Goal: Information Seeking & Learning: Compare options

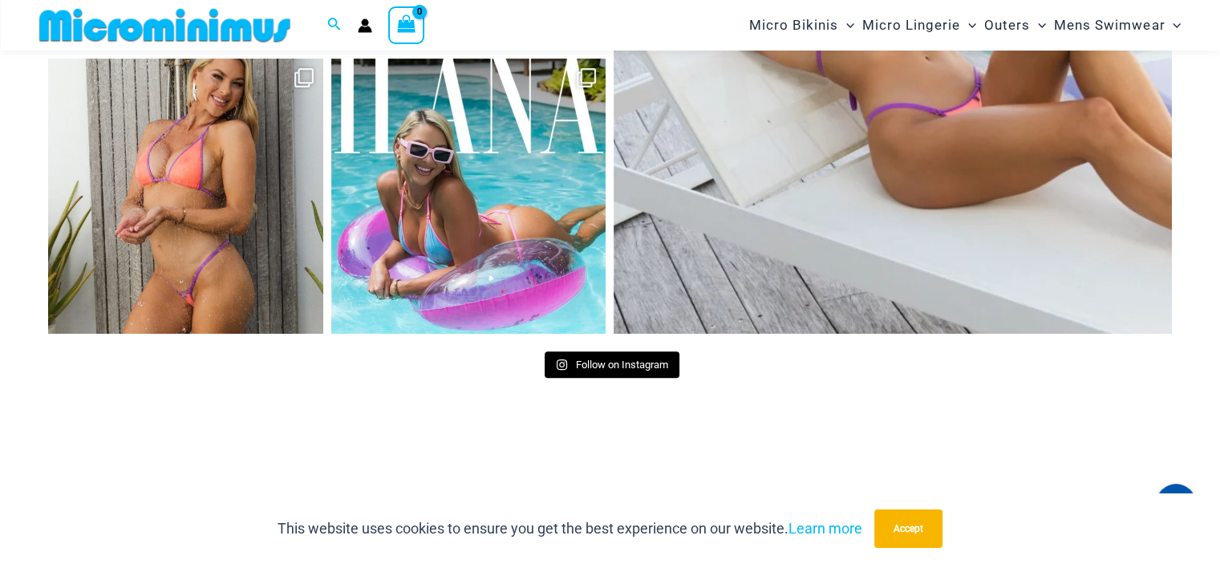
scroll to position [6801, 0]
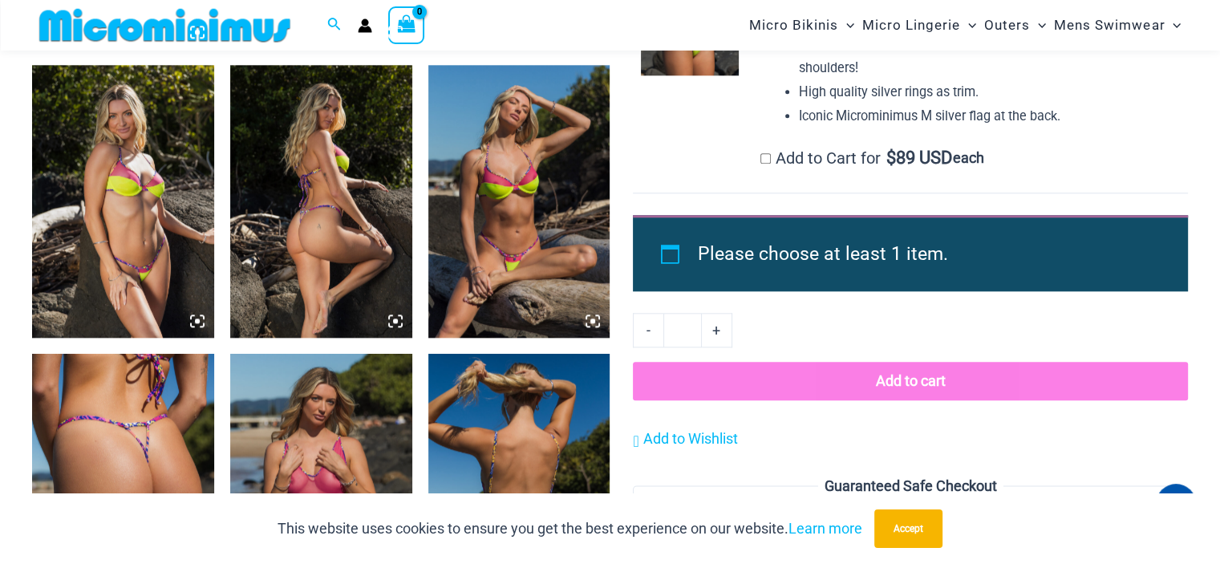
scroll to position [2070, 0]
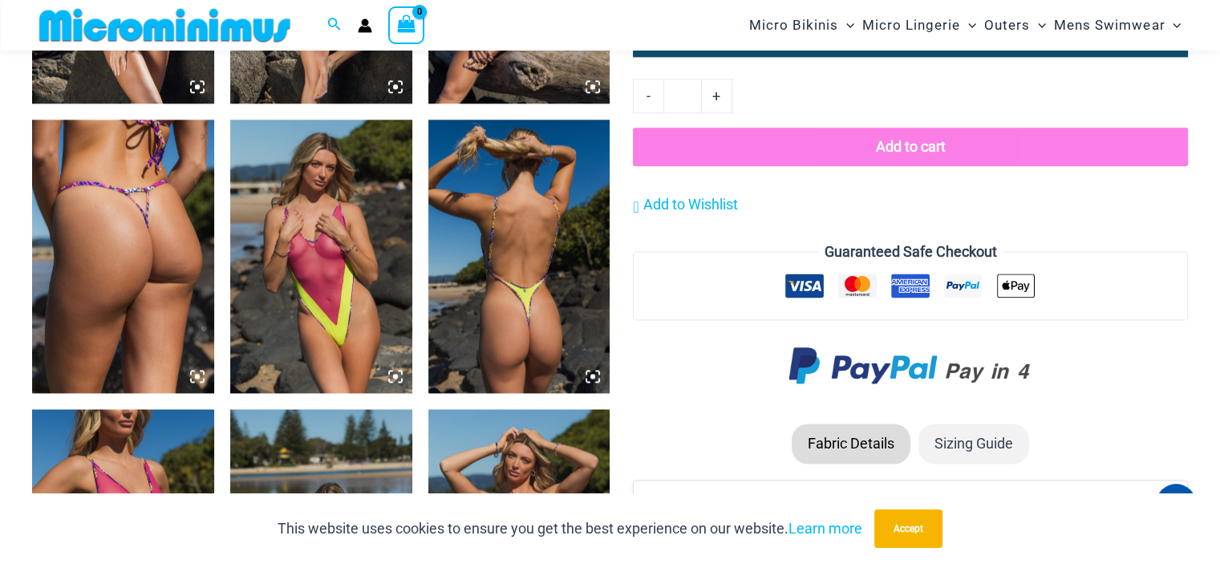
click at [331, 230] on img at bounding box center [321, 255] width 182 height 273
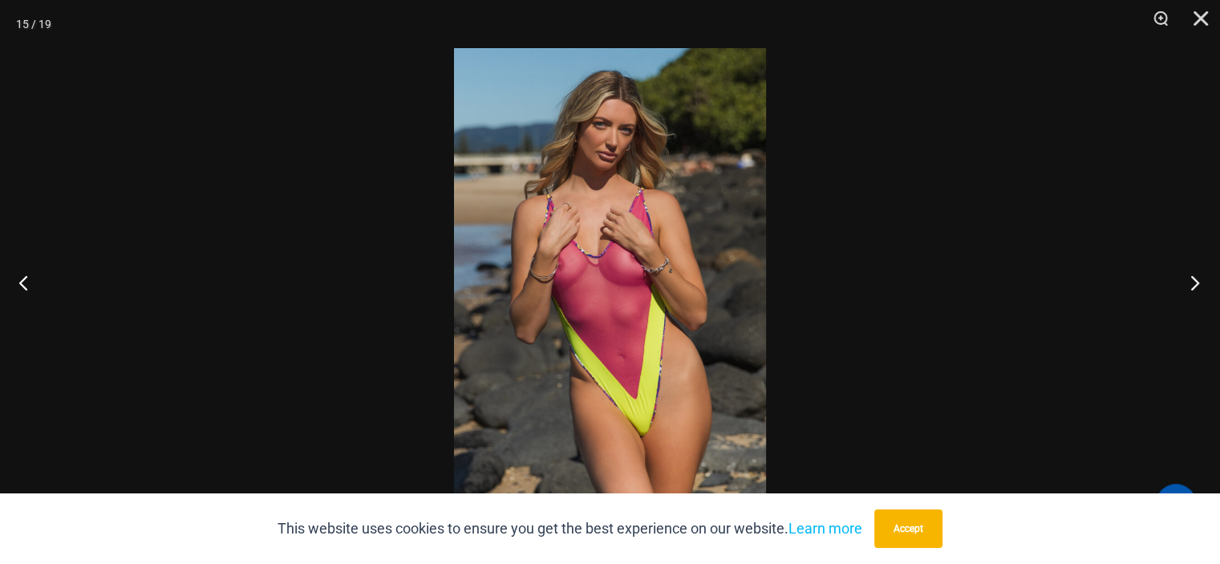
click at [1192, 280] on button "Next" at bounding box center [1190, 282] width 60 height 80
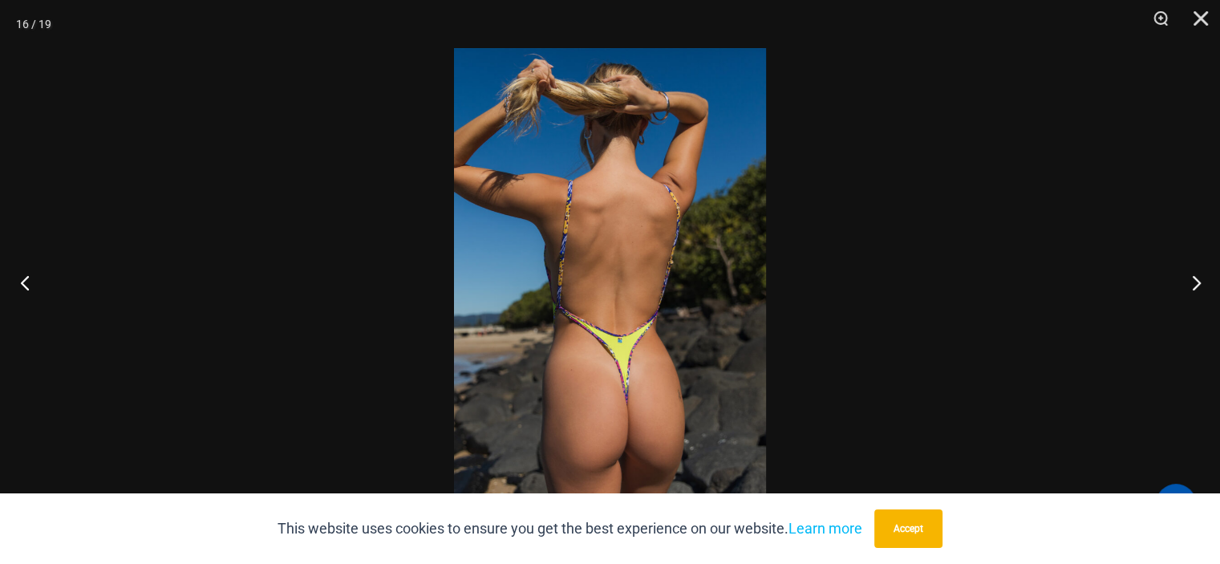
click at [31, 283] on button "Previous" at bounding box center [30, 282] width 60 height 80
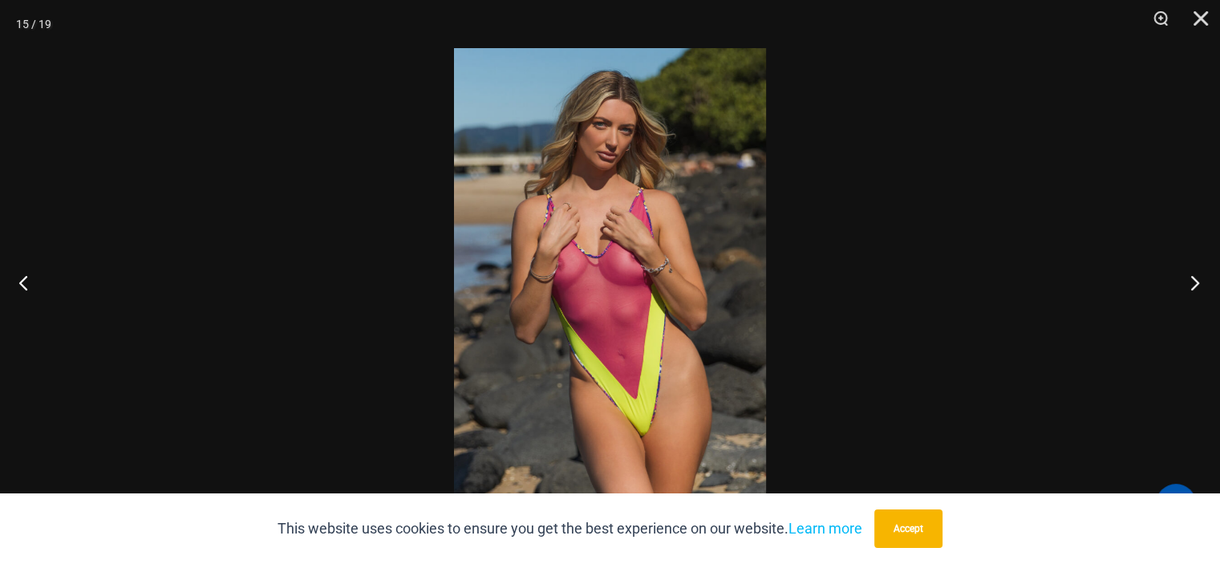
click at [1198, 284] on button "Next" at bounding box center [1190, 282] width 60 height 80
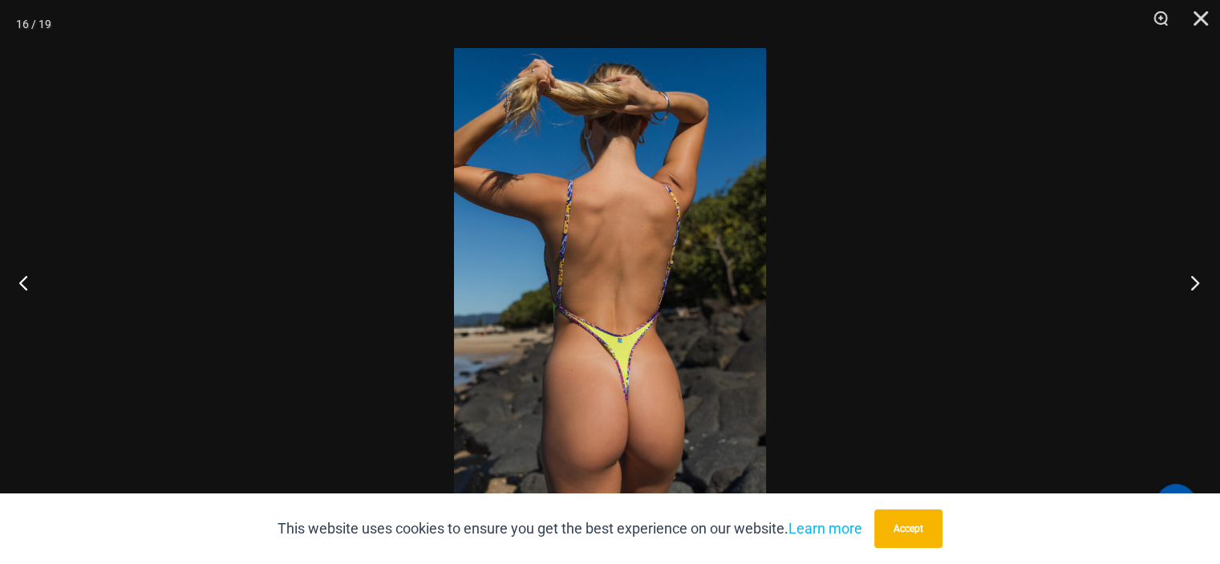
click at [1198, 284] on button "Next" at bounding box center [1190, 282] width 60 height 80
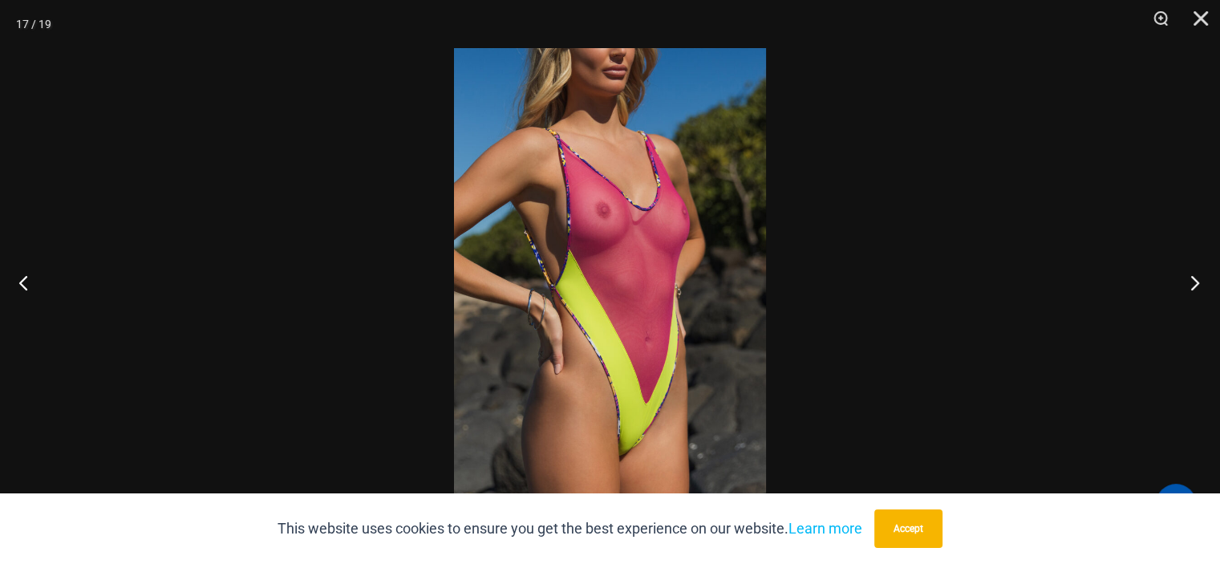
click at [1198, 284] on button "Next" at bounding box center [1190, 282] width 60 height 80
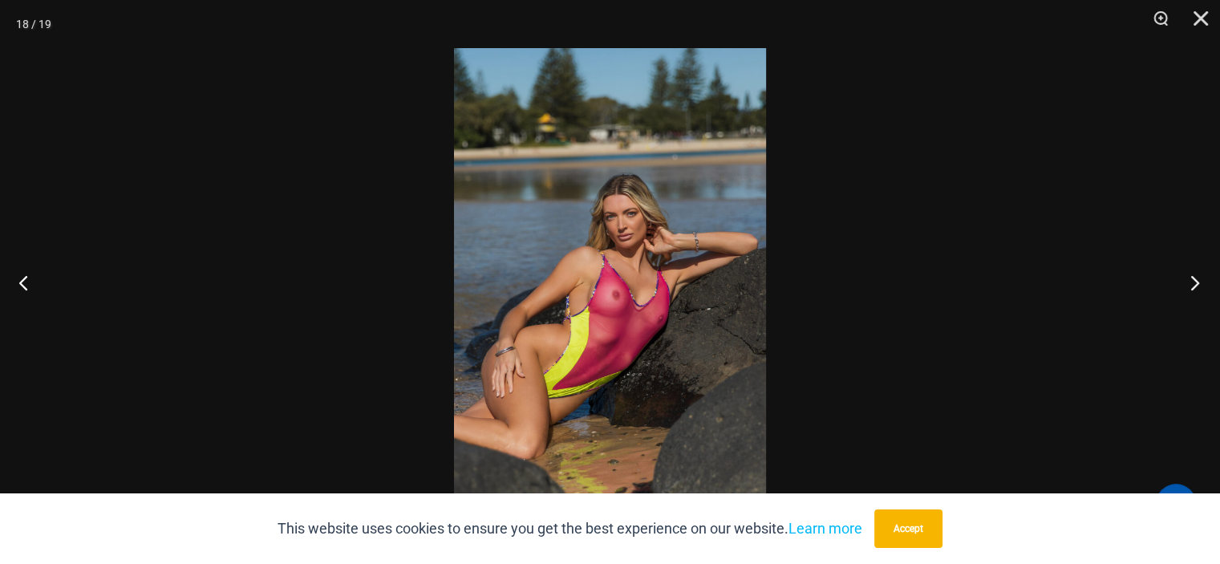
click at [1198, 284] on button "Next" at bounding box center [1190, 282] width 60 height 80
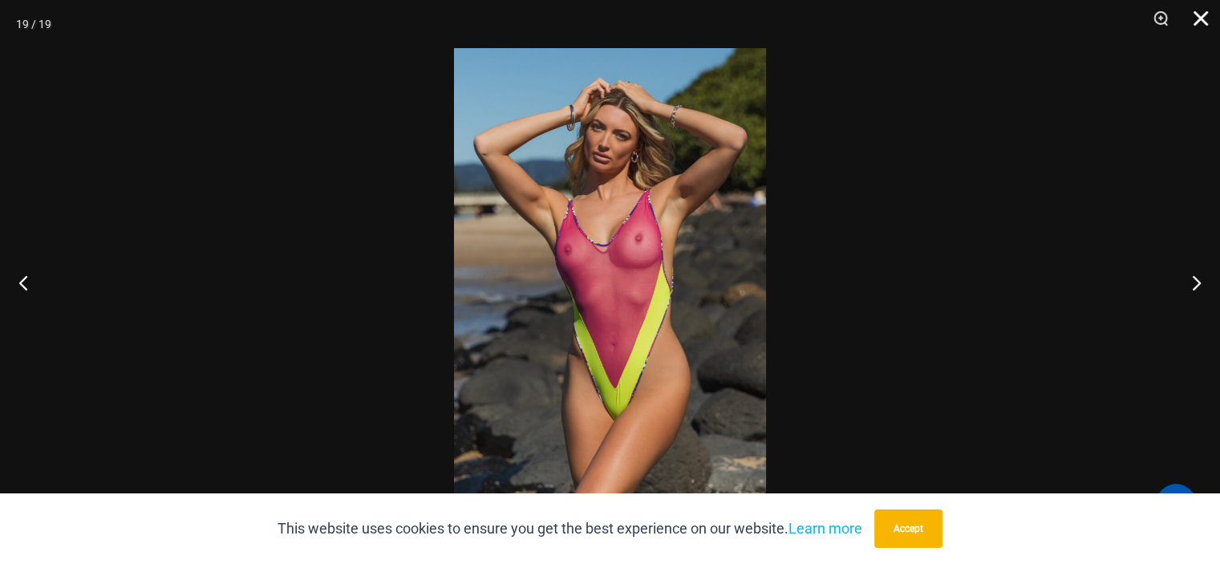
click at [1203, 12] on button "Close" at bounding box center [1195, 24] width 40 height 48
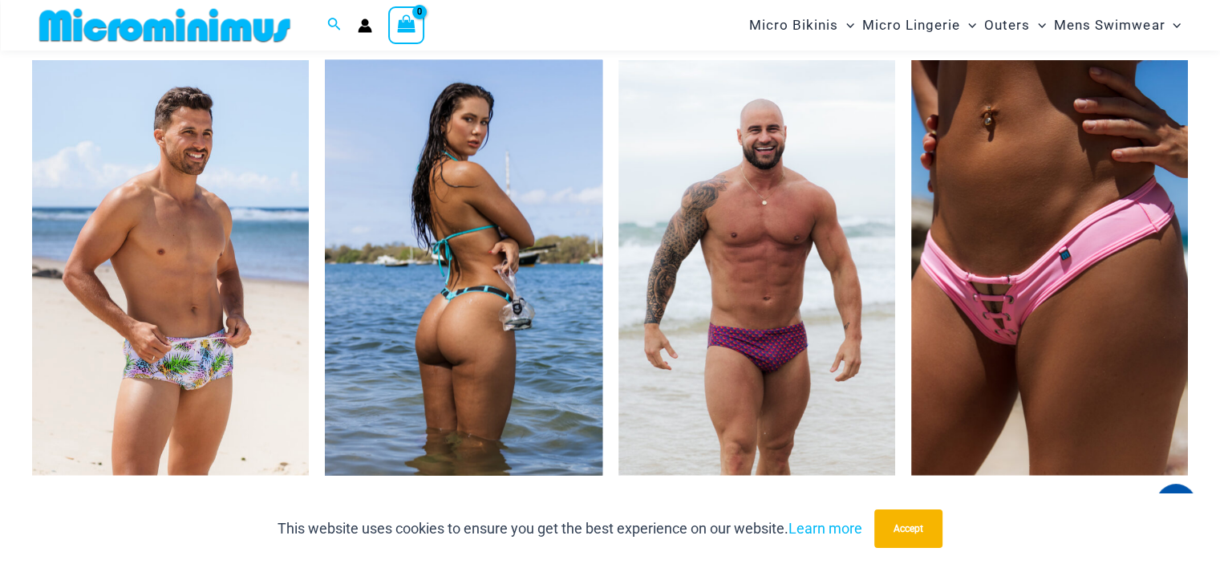
scroll to position [3434, 0]
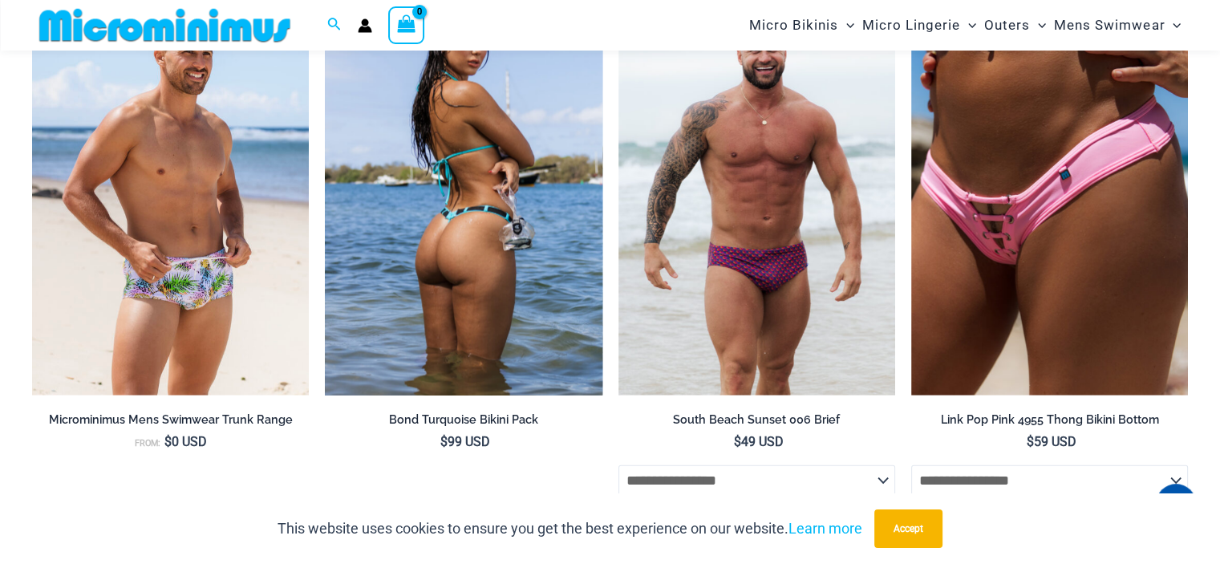
click at [459, 272] on img at bounding box center [463, 187] width 277 height 415
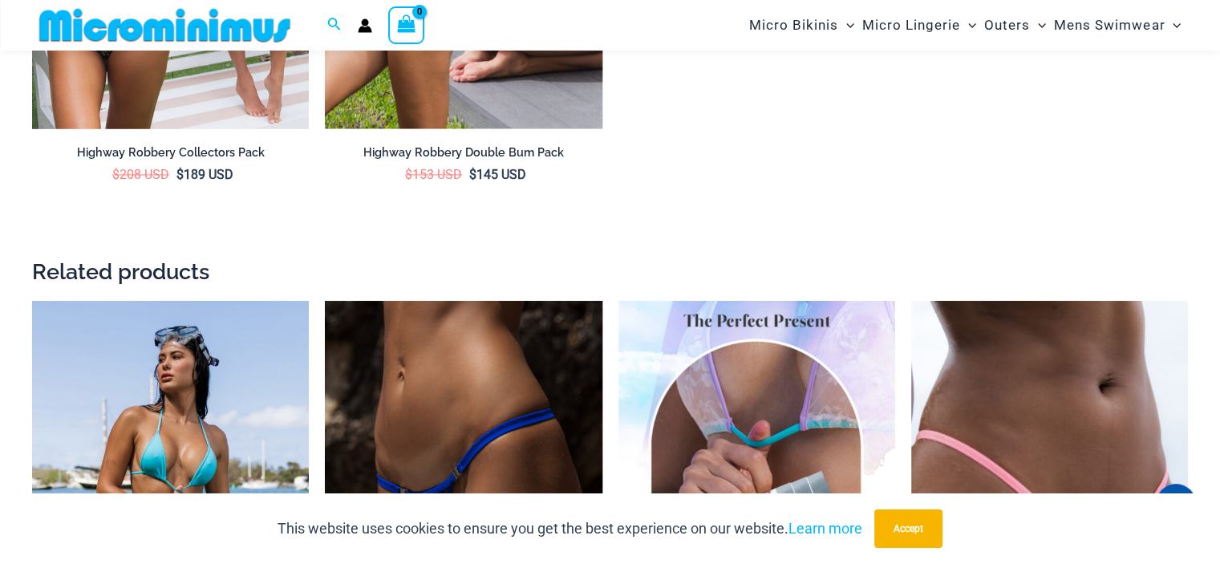
scroll to position [2952, 0]
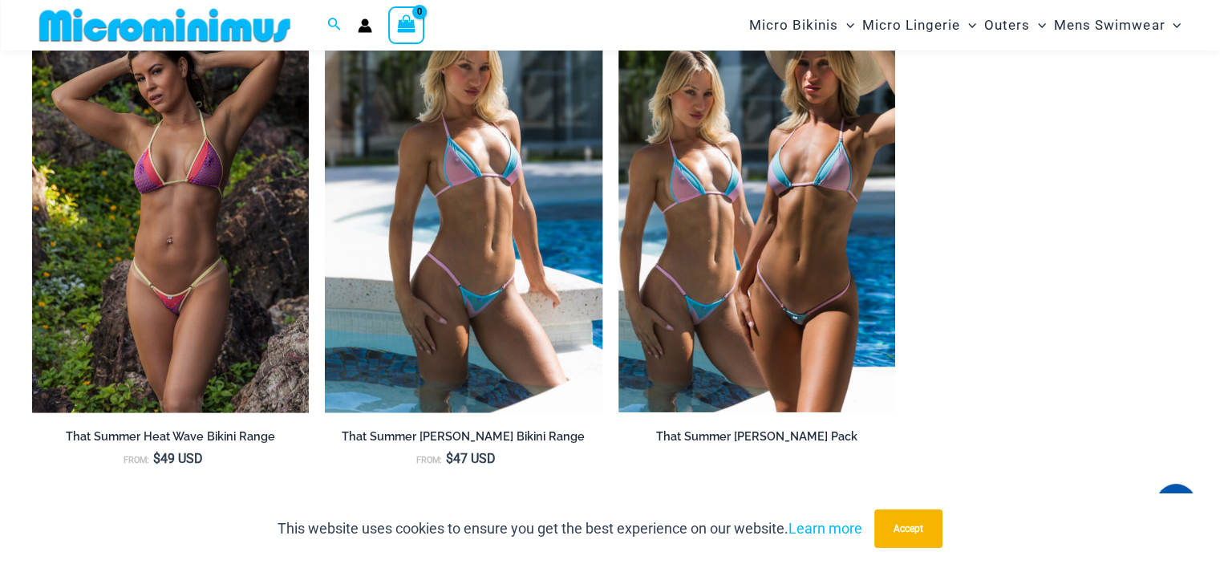
scroll to position [1669, 0]
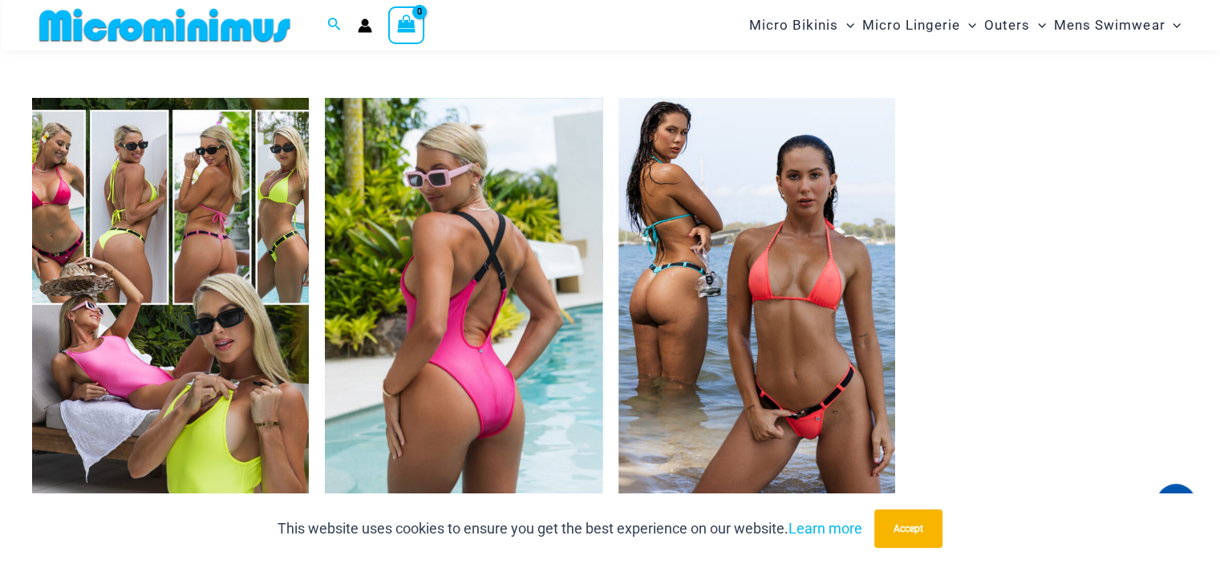
scroll to position [2481, 0]
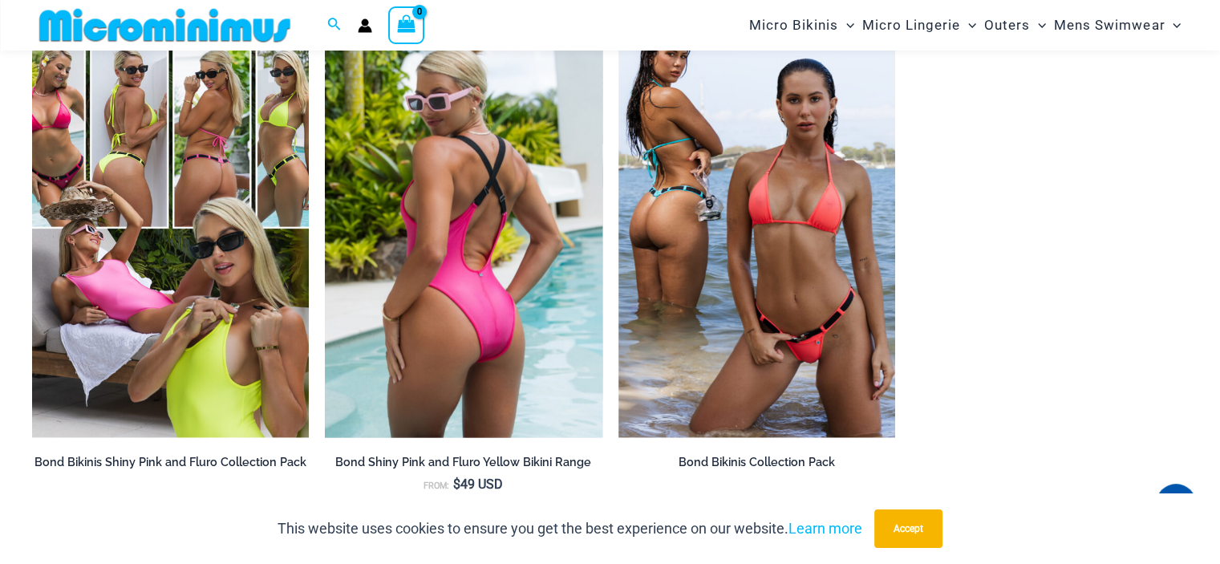
click at [484, 257] on img at bounding box center [463, 229] width 277 height 415
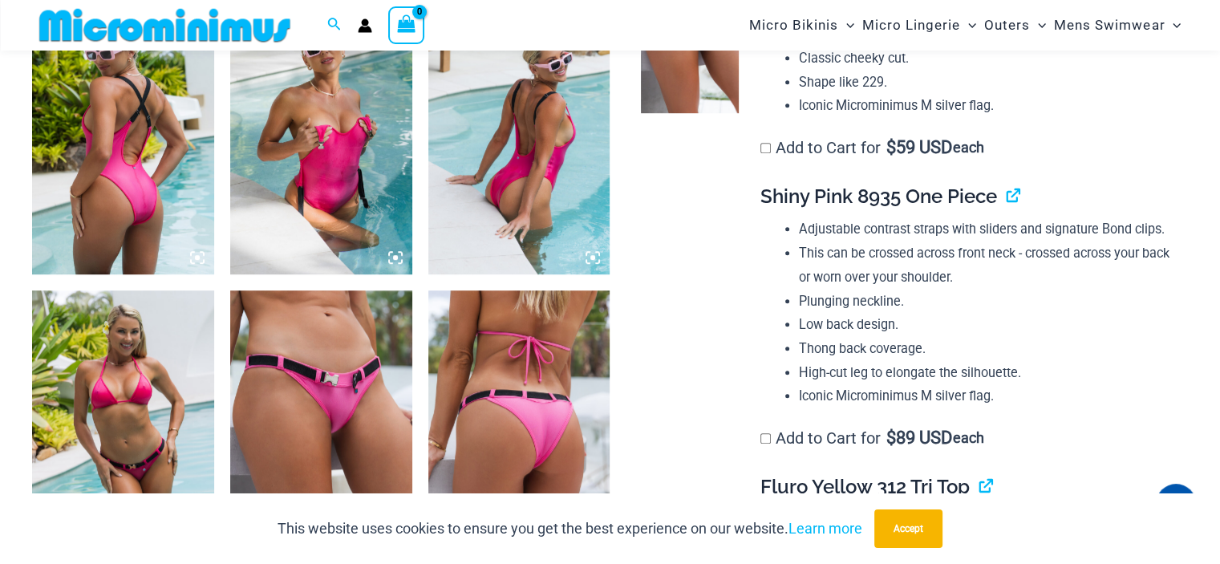
scroll to position [787, 0]
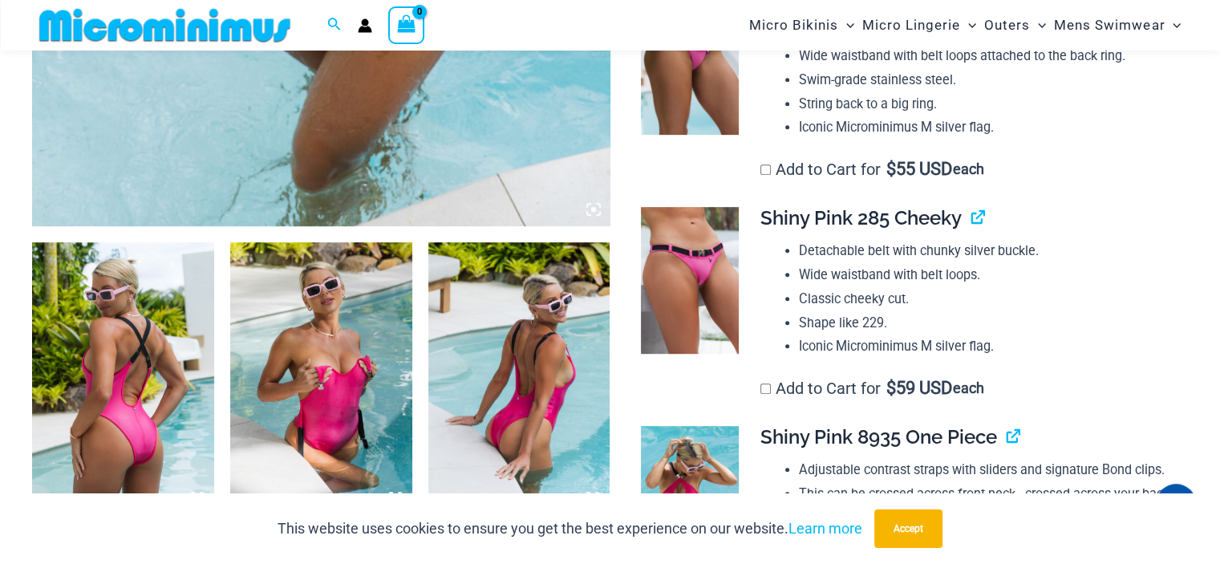
click at [142, 329] on img at bounding box center [123, 378] width 182 height 273
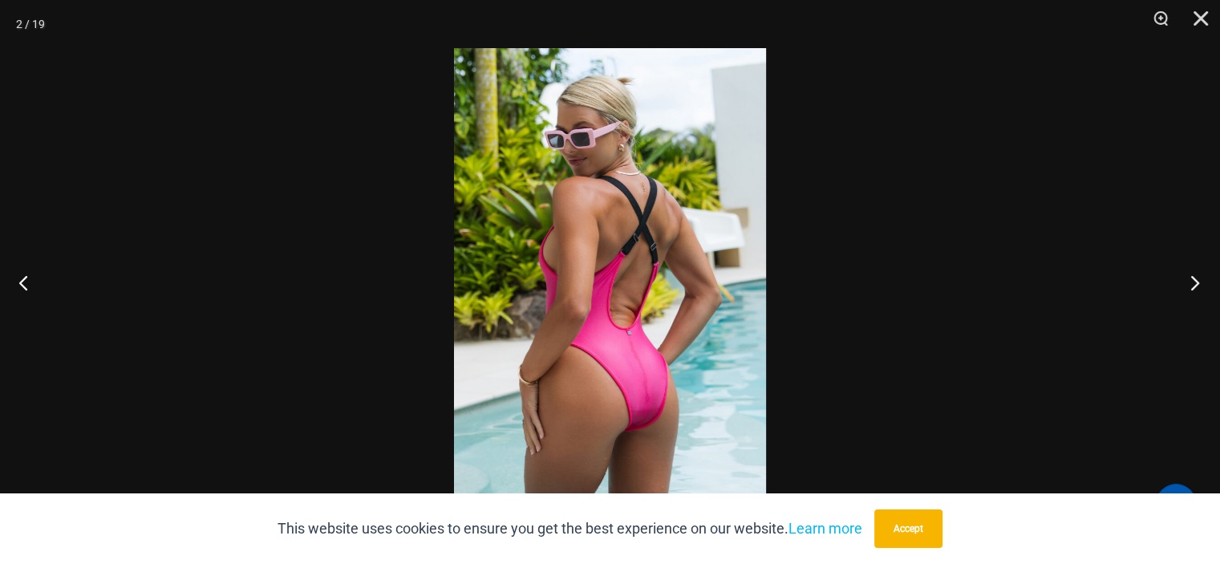
click at [1182, 277] on button "Next" at bounding box center [1190, 282] width 60 height 80
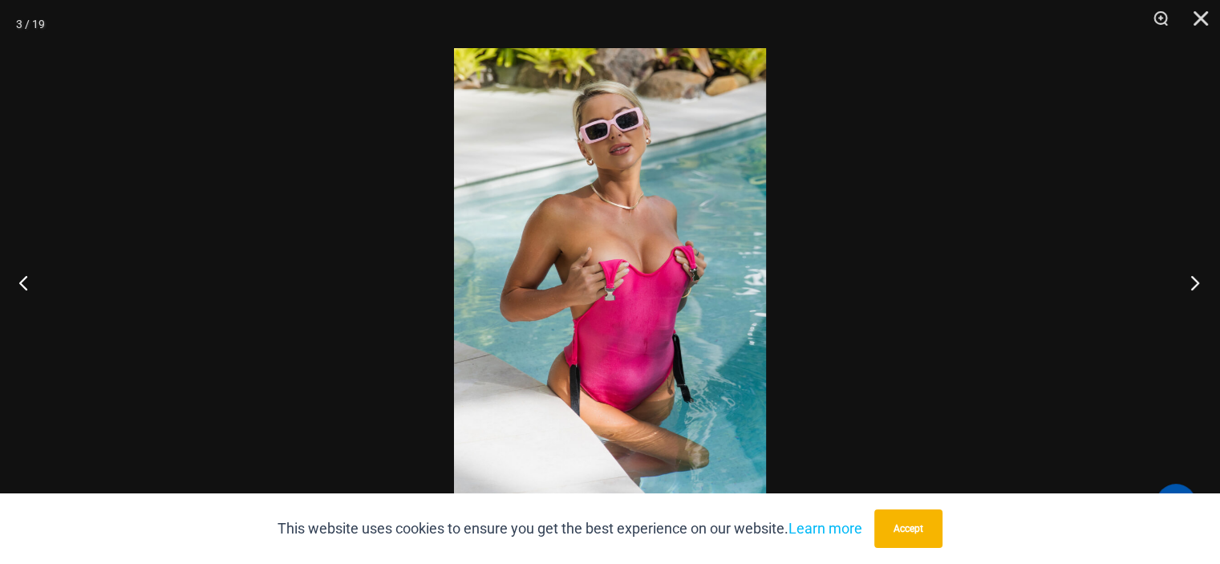
click at [1182, 277] on button "Next" at bounding box center [1190, 282] width 60 height 80
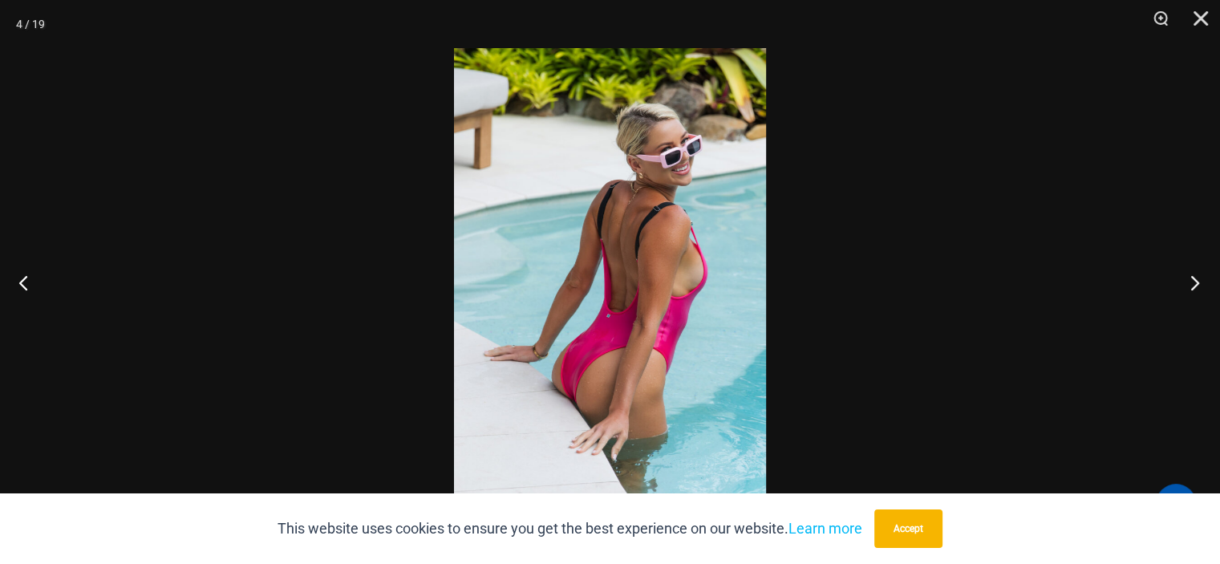
click at [1182, 277] on button "Next" at bounding box center [1190, 282] width 60 height 80
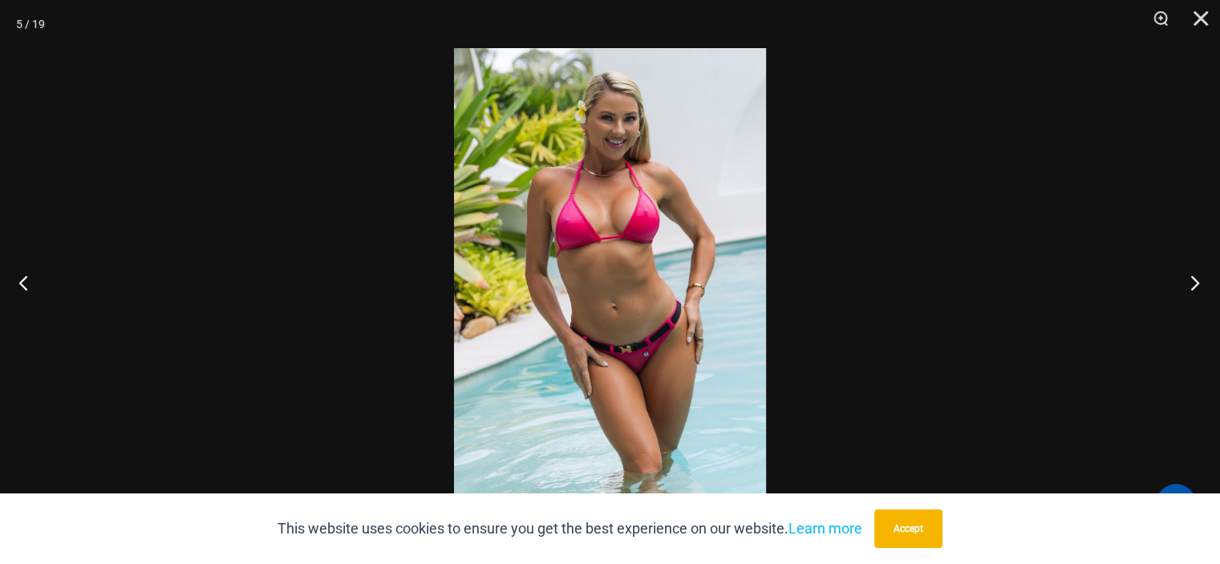
click at [1182, 277] on button "Next" at bounding box center [1190, 282] width 60 height 80
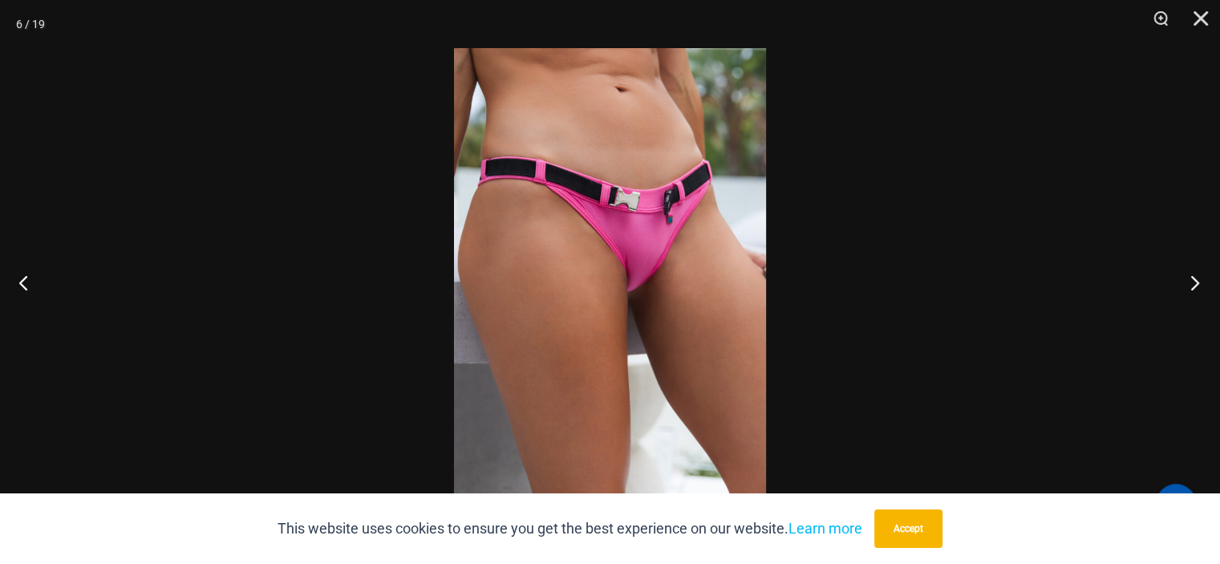
click at [1182, 277] on button "Next" at bounding box center [1190, 282] width 60 height 80
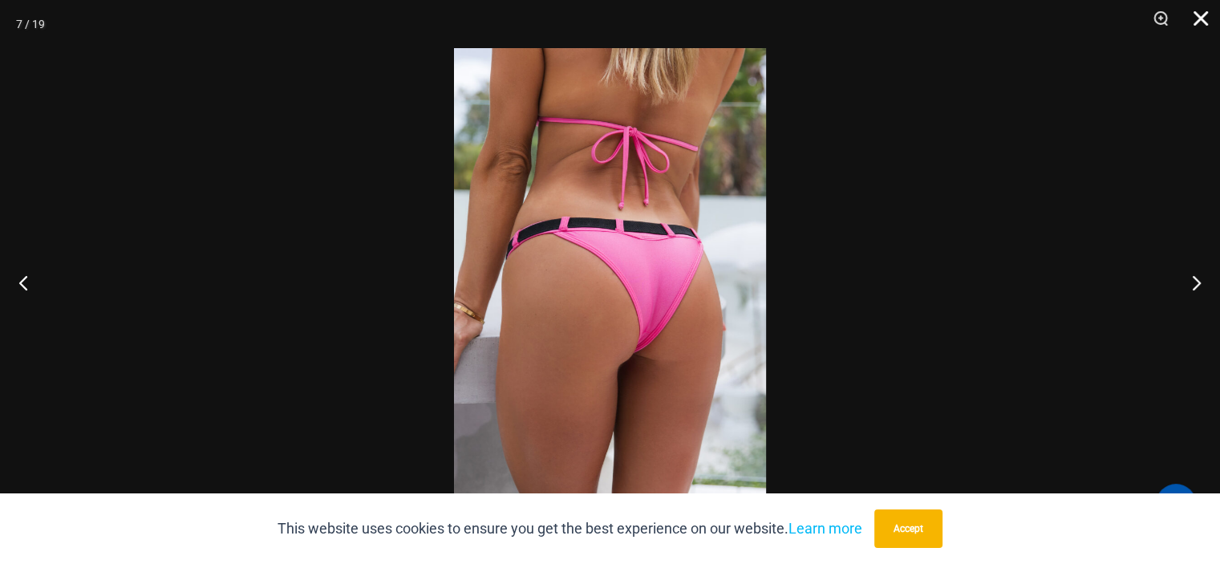
click at [1198, 28] on button "Close" at bounding box center [1195, 24] width 40 height 48
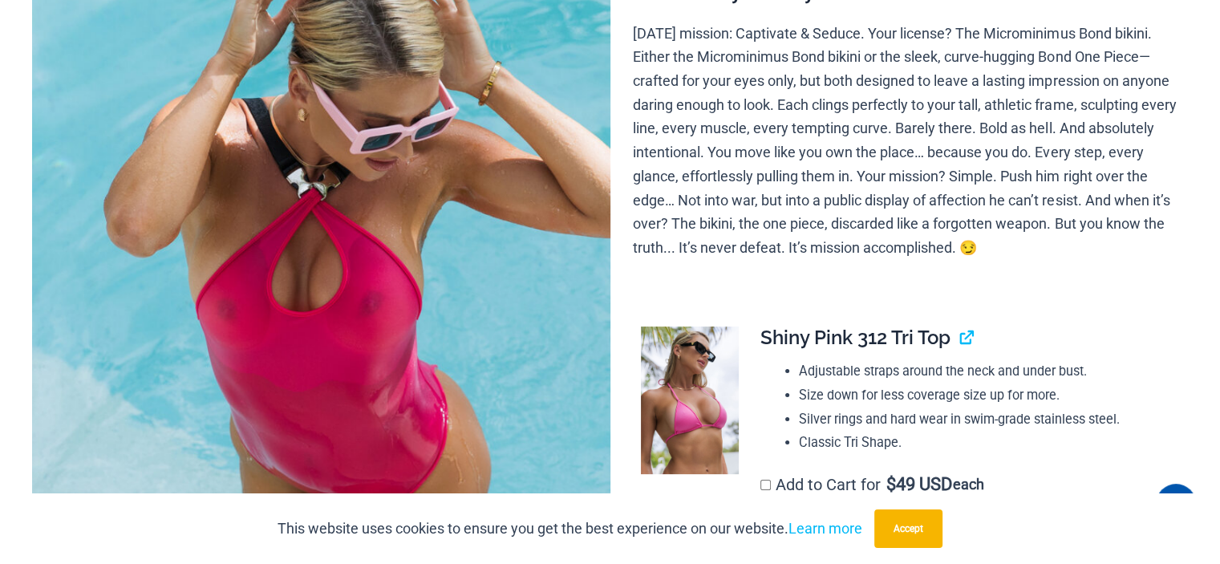
scroll to position [0, 0]
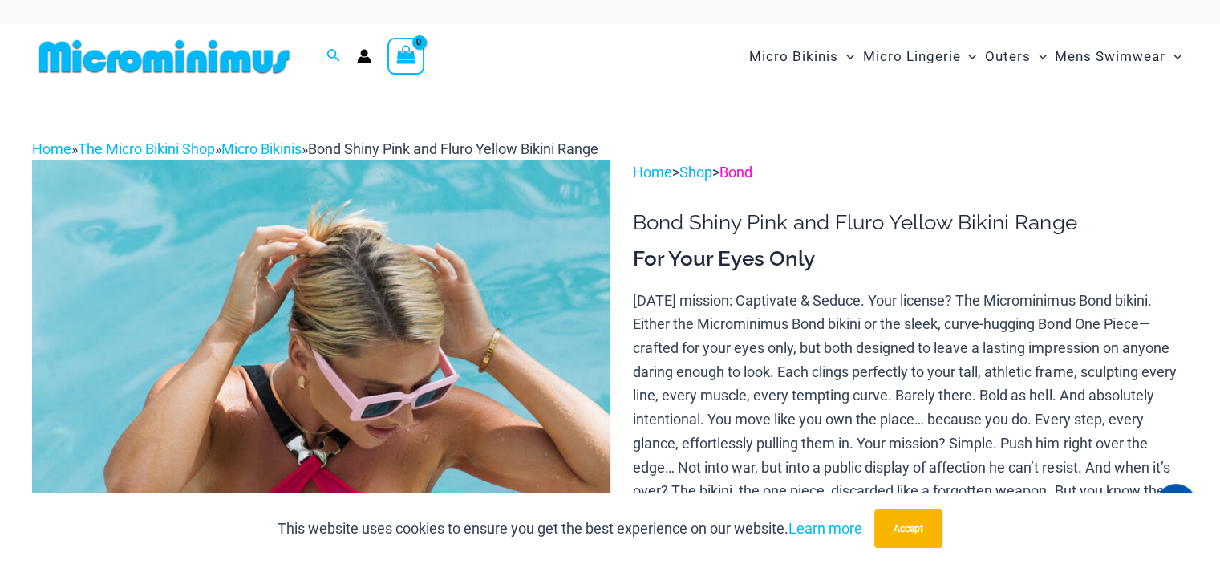
click at [752, 171] on link "Bond" at bounding box center [735, 172] width 33 height 17
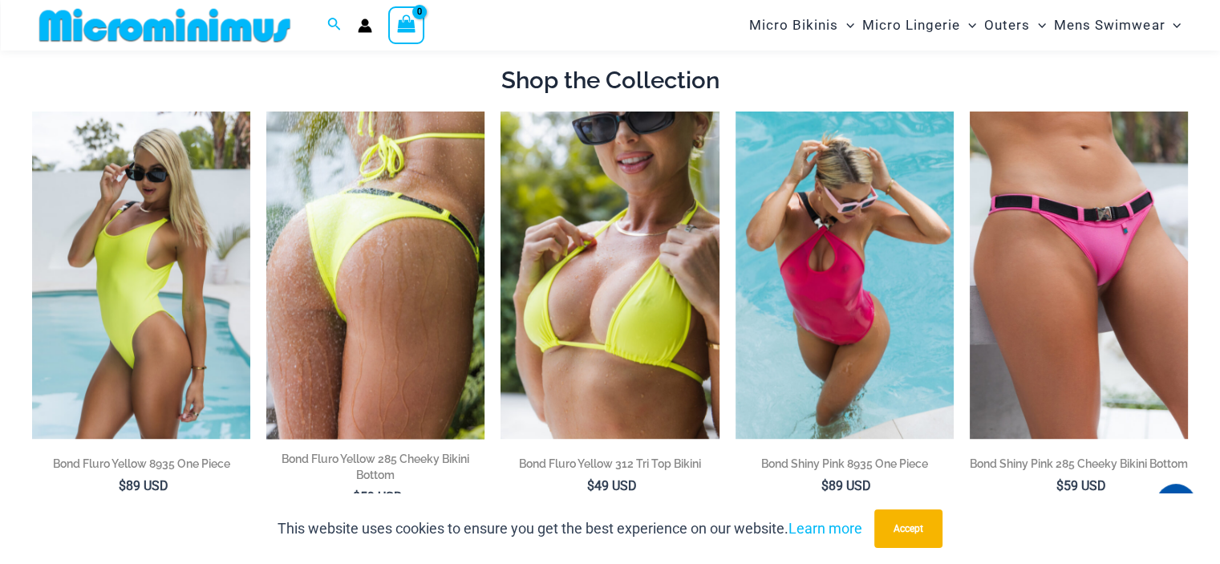
scroll to position [948, 0]
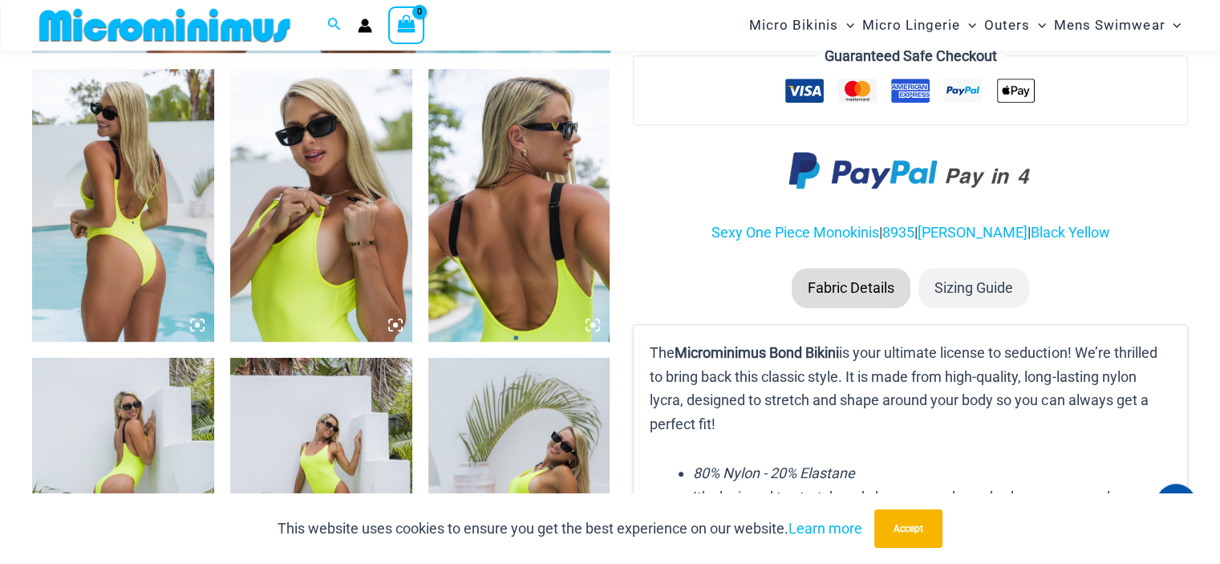
scroll to position [948, 0]
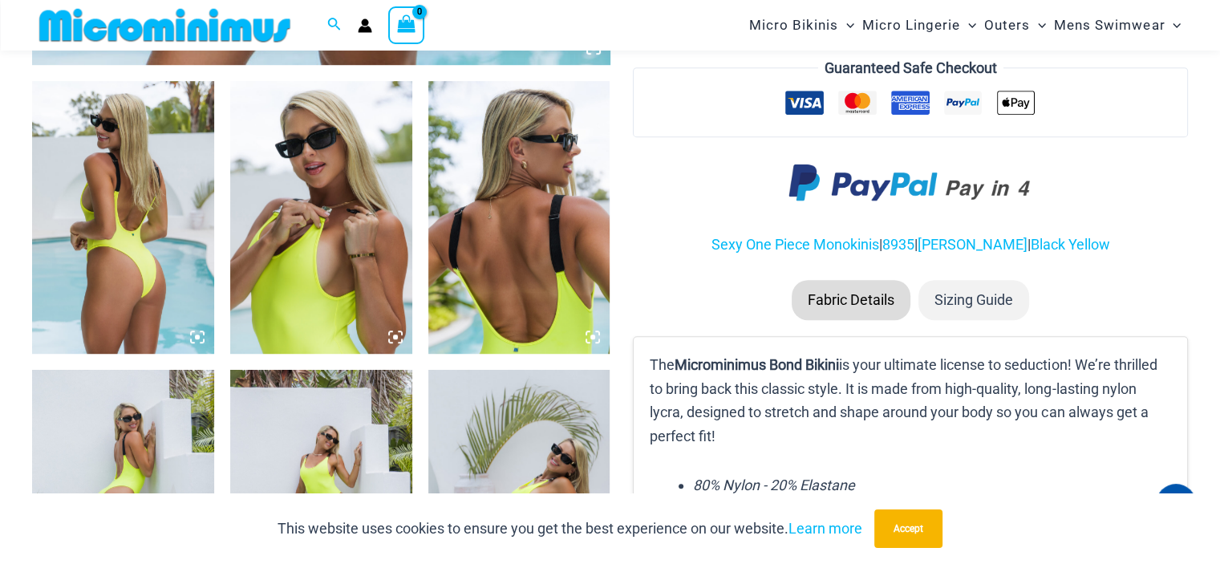
click at [112, 211] on img at bounding box center [123, 217] width 182 height 273
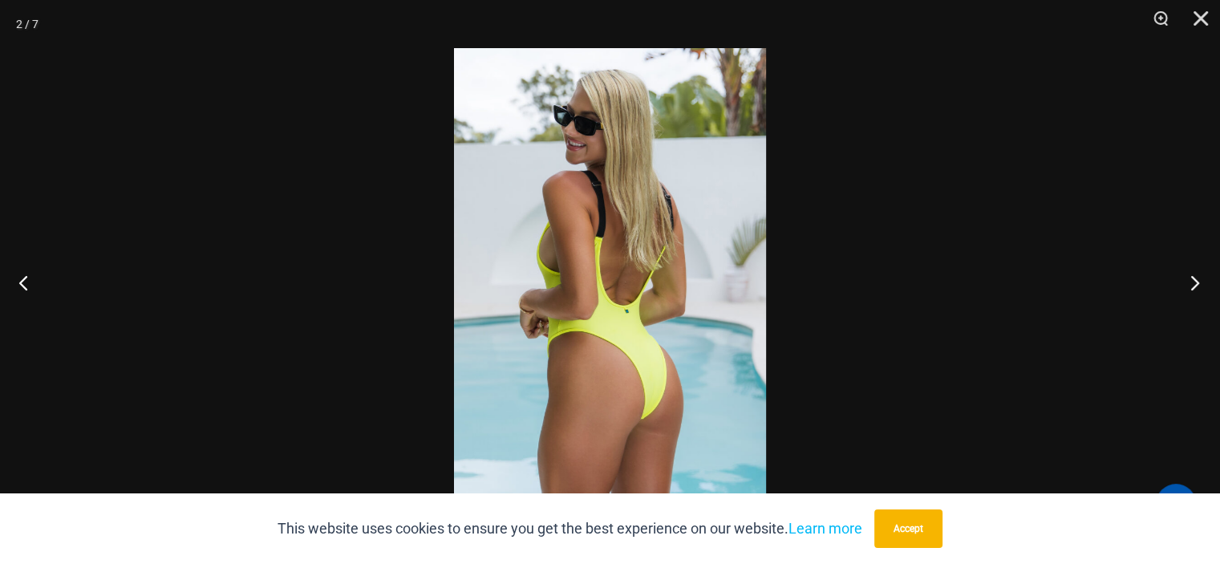
click at [1192, 270] on button "Next" at bounding box center [1190, 282] width 60 height 80
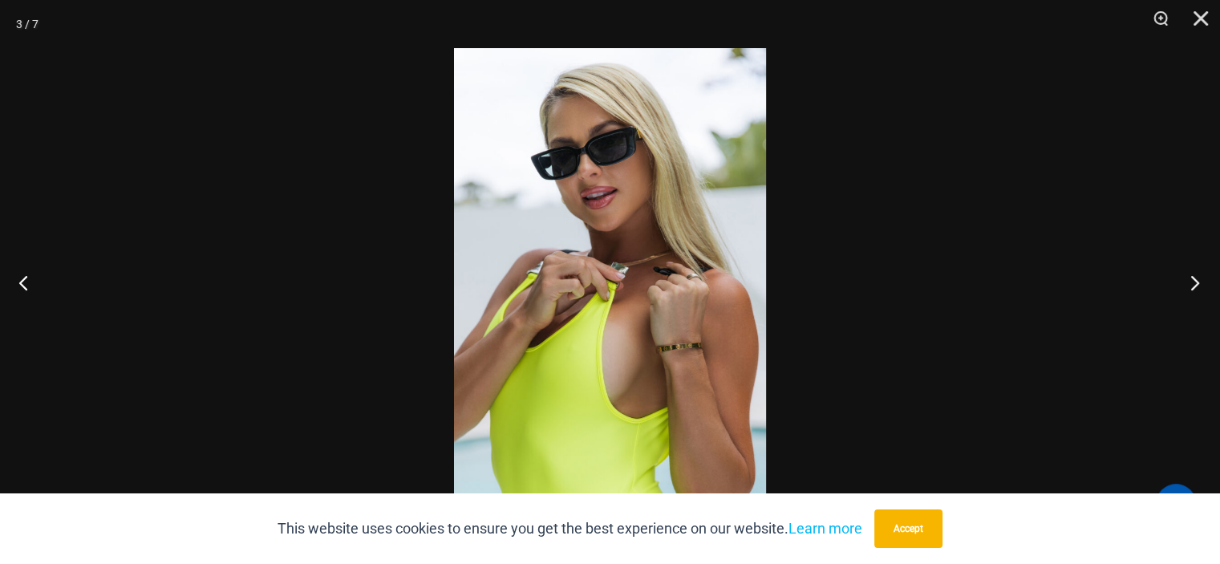
click at [1192, 270] on button "Next" at bounding box center [1190, 282] width 60 height 80
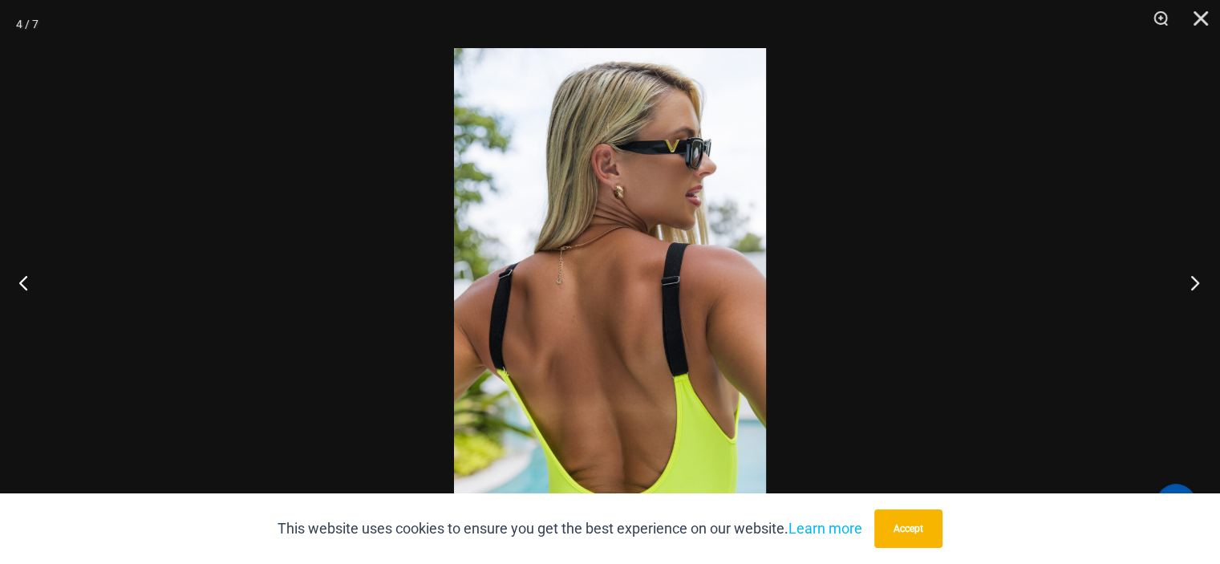
click at [1192, 270] on button "Next" at bounding box center [1190, 282] width 60 height 80
